Goal: Understand process/instructions: Learn how to perform a task or action

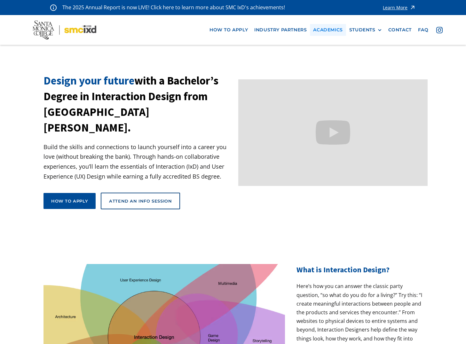
click at [336, 30] on link "Academics" at bounding box center [328, 30] width 36 height 12
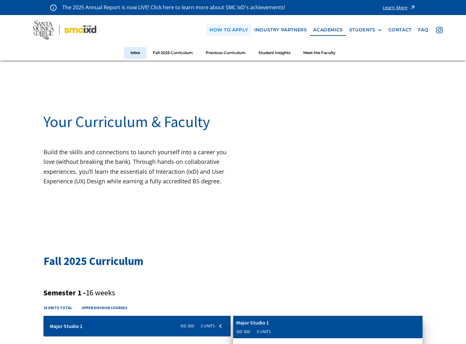
click at [230, 33] on link "how to apply" at bounding box center [228, 30] width 45 height 12
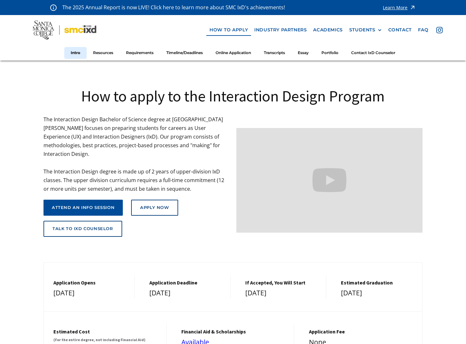
click at [88, 33] on img at bounding box center [65, 29] width 64 height 19
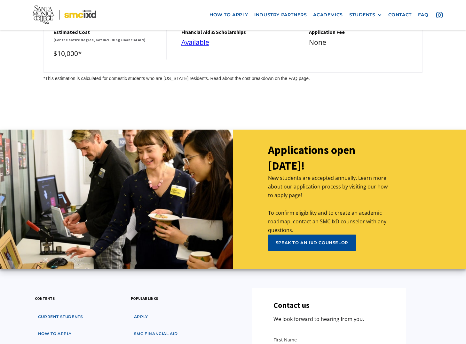
scroll to position [2882, 0]
